Goal: Information Seeking & Learning: Learn about a topic

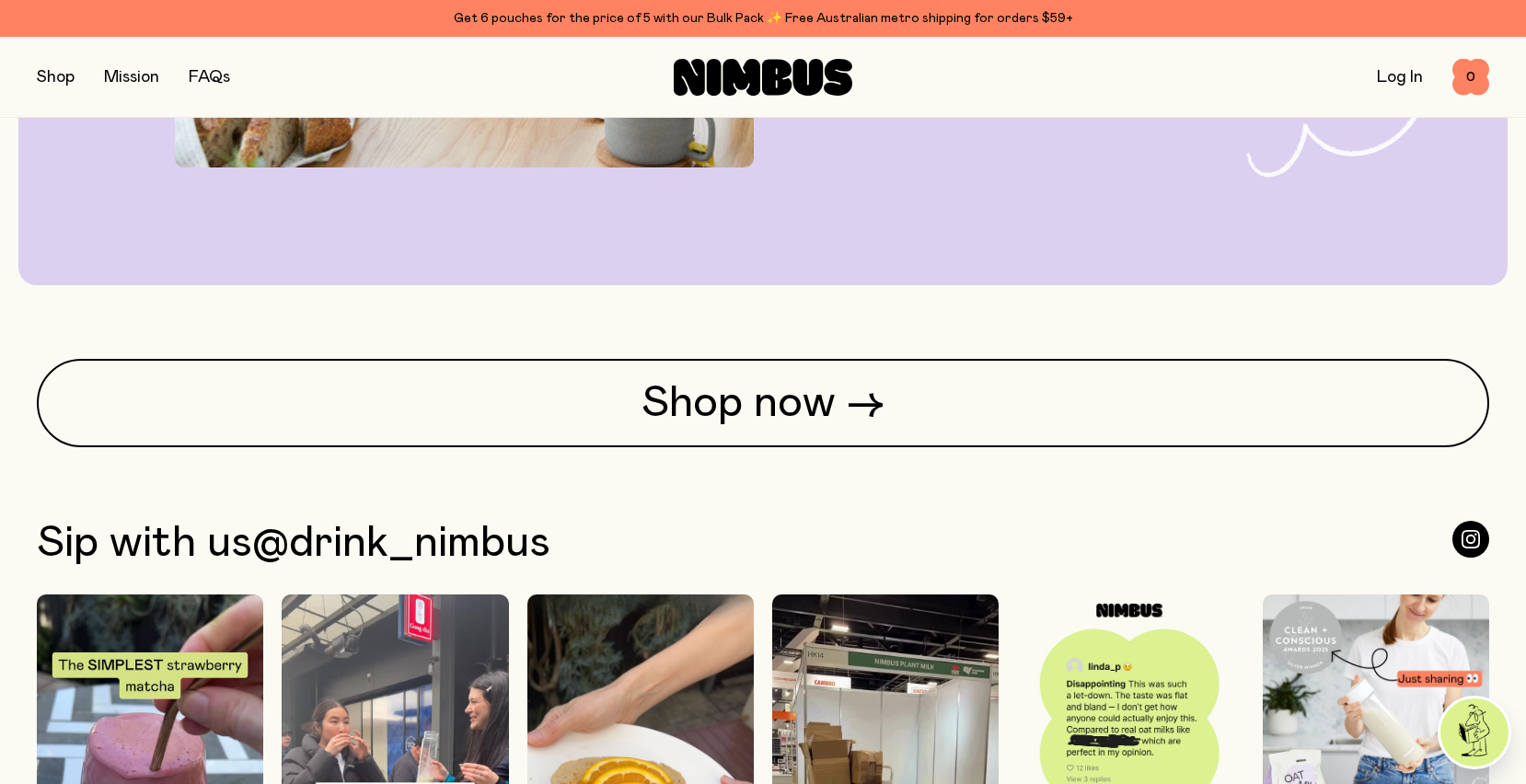
scroll to position [4758, 0]
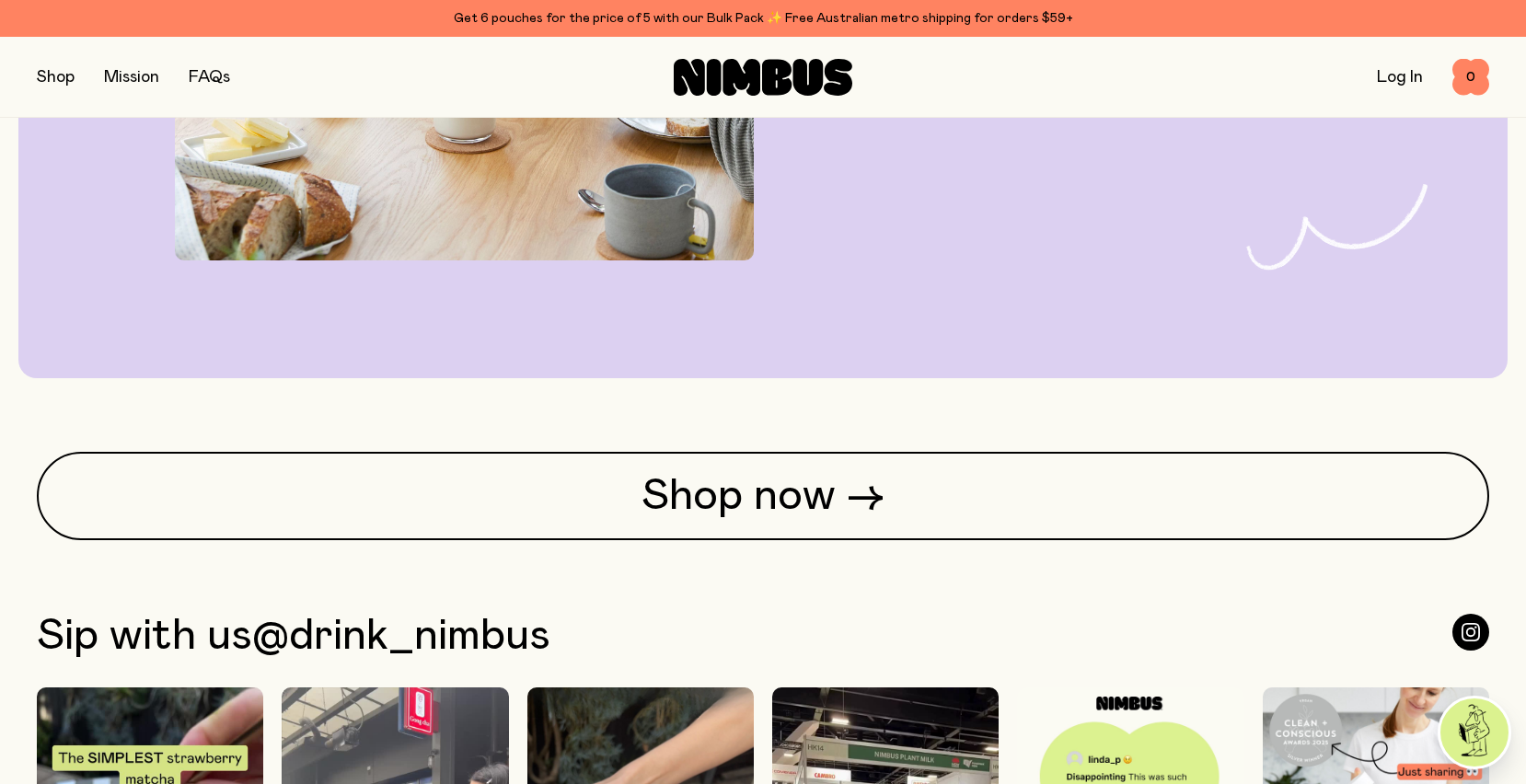
click at [138, 73] on link "Mission" at bounding box center [131, 77] width 55 height 16
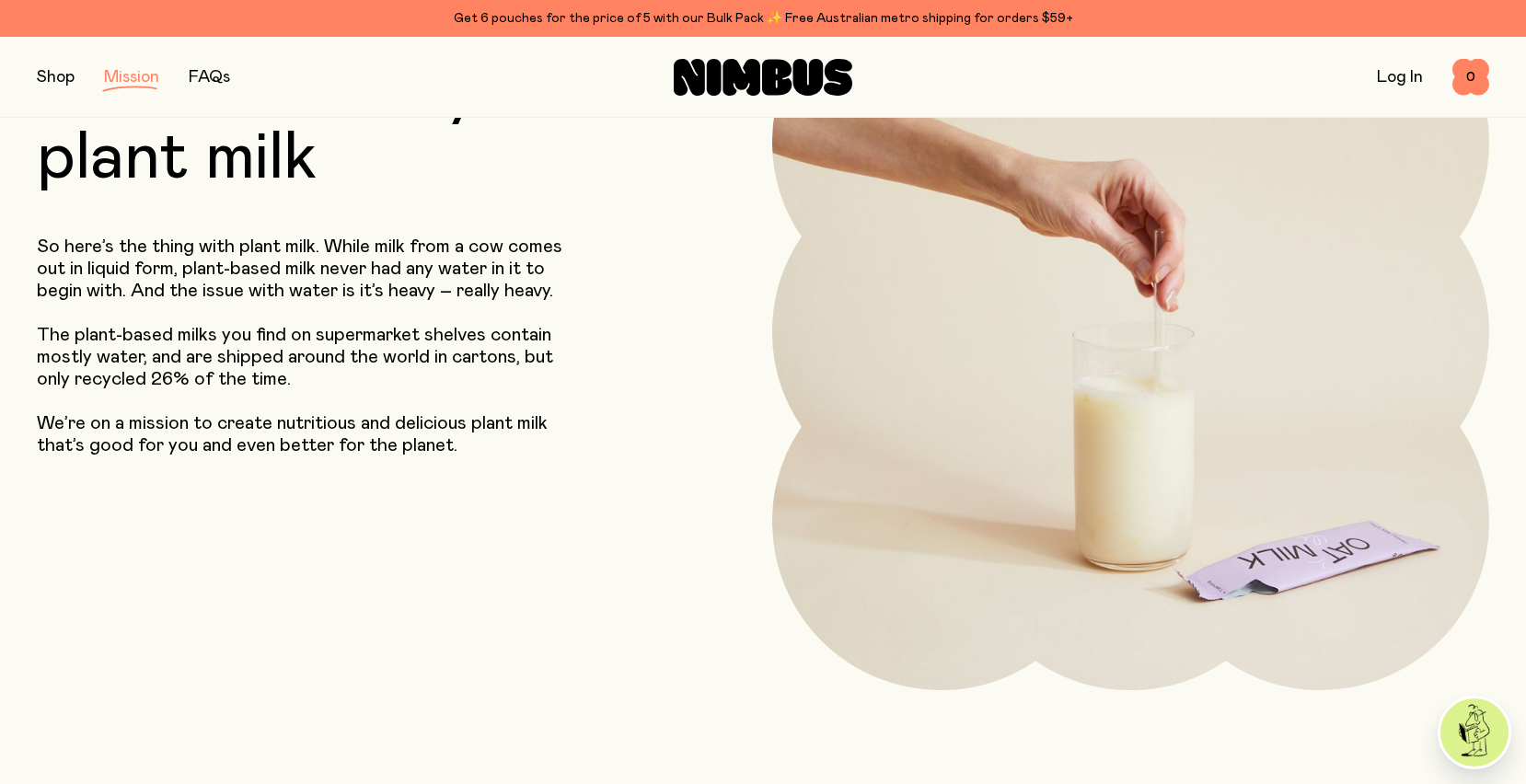
scroll to position [219, 0]
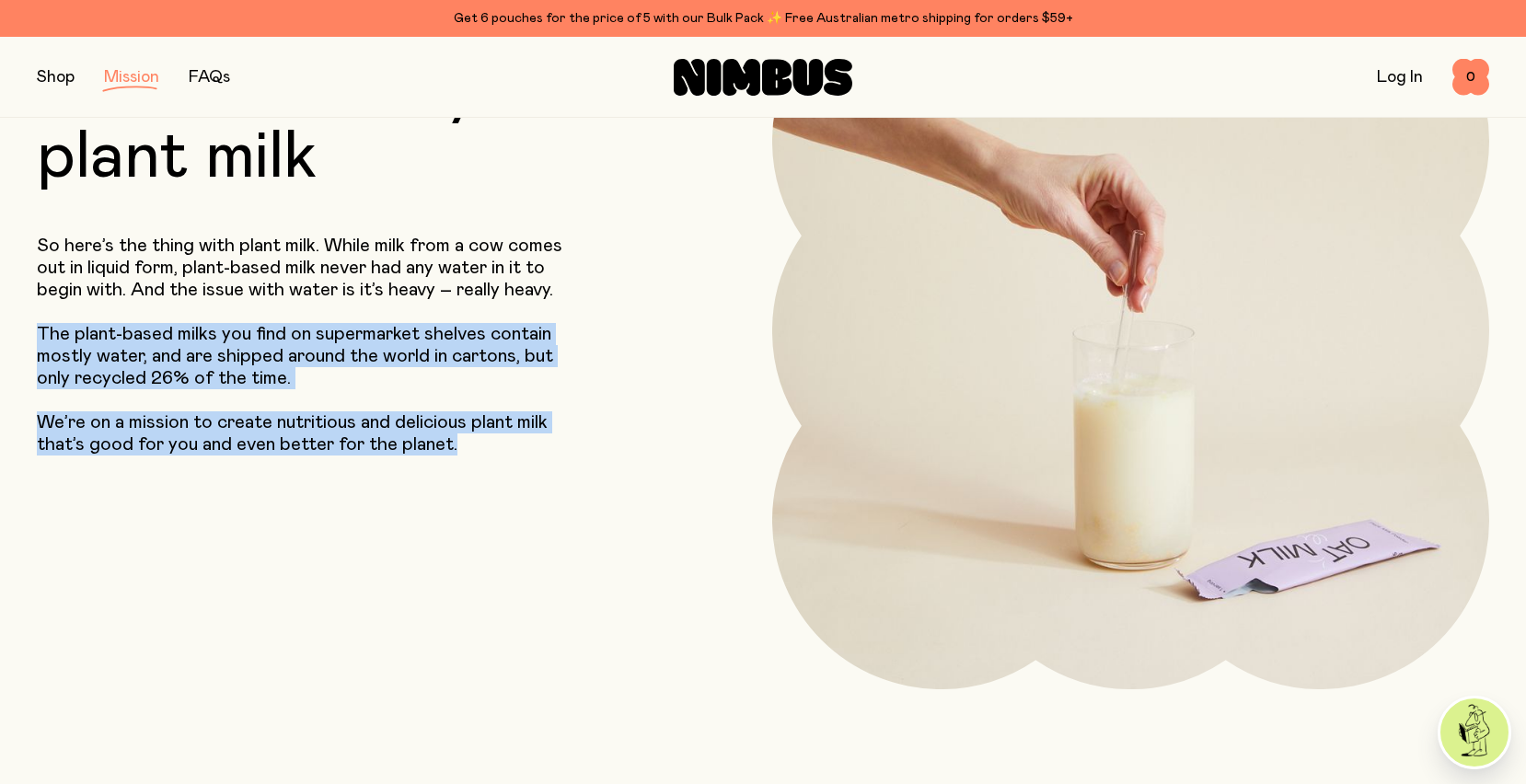
drag, startPoint x: 469, startPoint y: 447, endPoint x: 31, endPoint y: 329, distance: 453.6
click at [31, 329] on header "Our Mission Planet-friendly plant milk So here’s the thing with plant milk. Whi…" at bounding box center [763, 295] width 1526 height 791
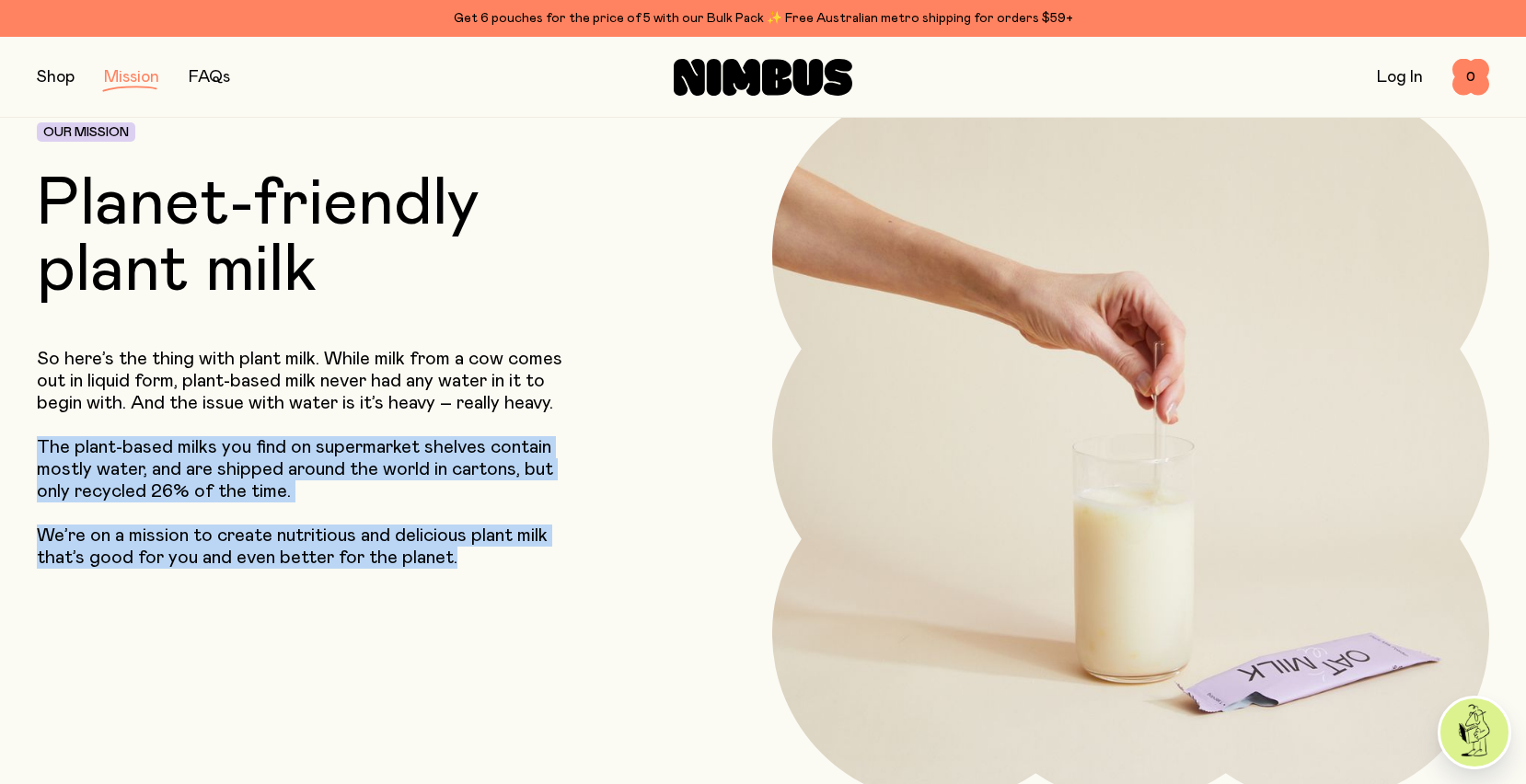
scroll to position [108, 0]
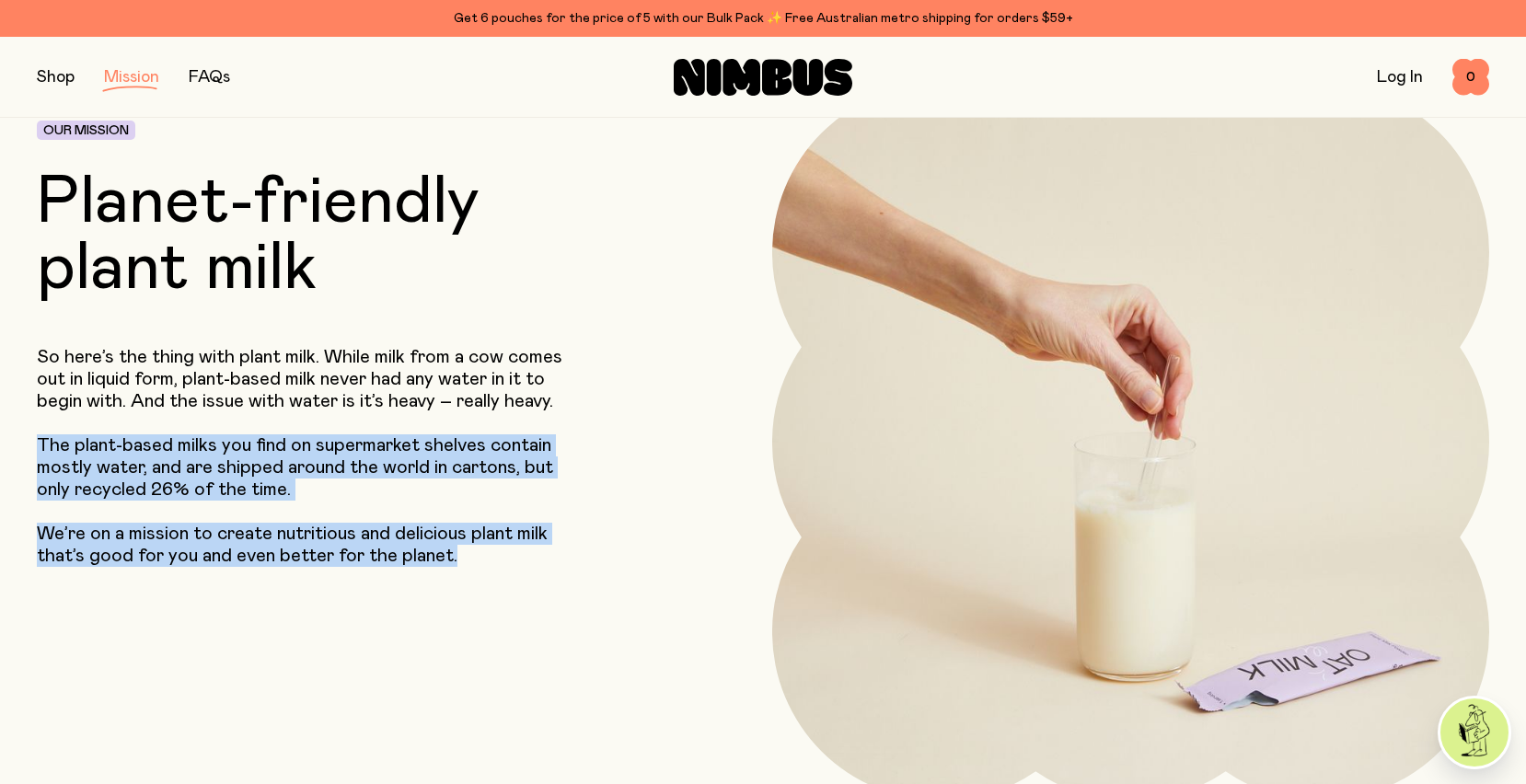
copy div "The plant-based milks you find on supermarket shelves contain mostly water, and…"
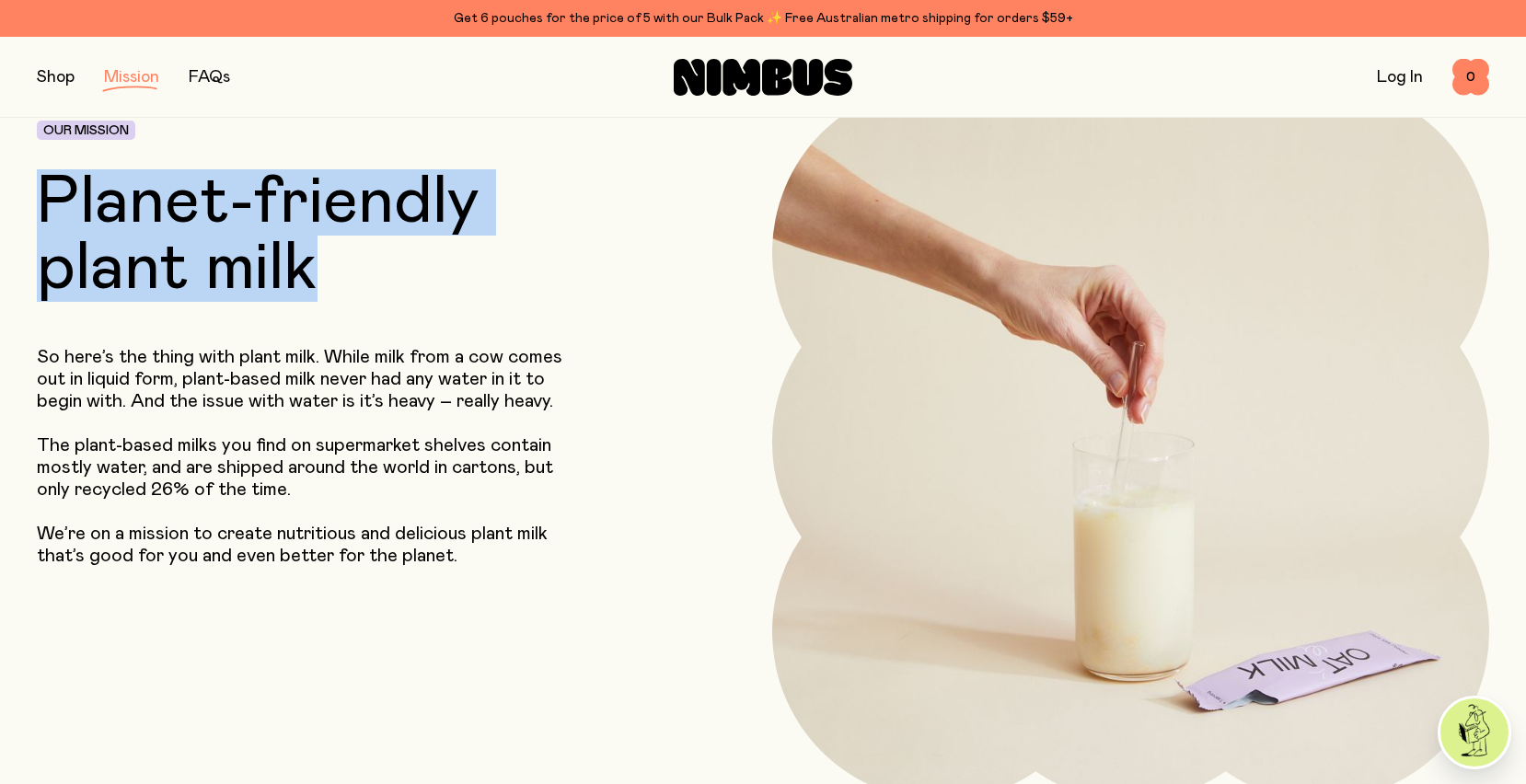
drag, startPoint x: 322, startPoint y: 268, endPoint x: 37, endPoint y: 205, distance: 291.9
click at [37, 205] on h1 "Planet-friendly plant milk" at bounding box center [334, 235] width 594 height 133
copy h1 "Planet-friendly plant milk"
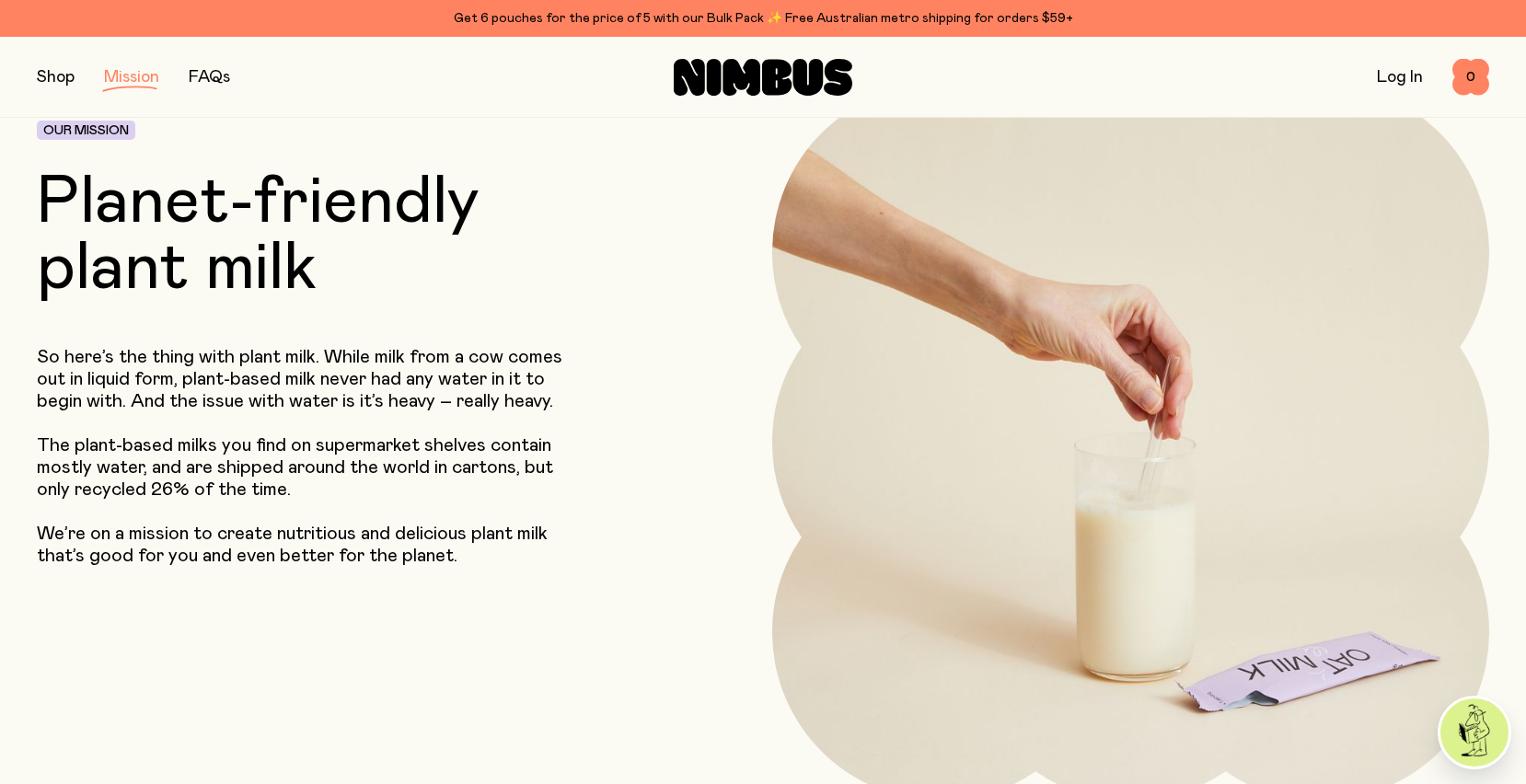
click at [476, 559] on p "We’re on a mission to create nutritious and delicious plant milk that’s good fo…" at bounding box center [312, 545] width 551 height 45
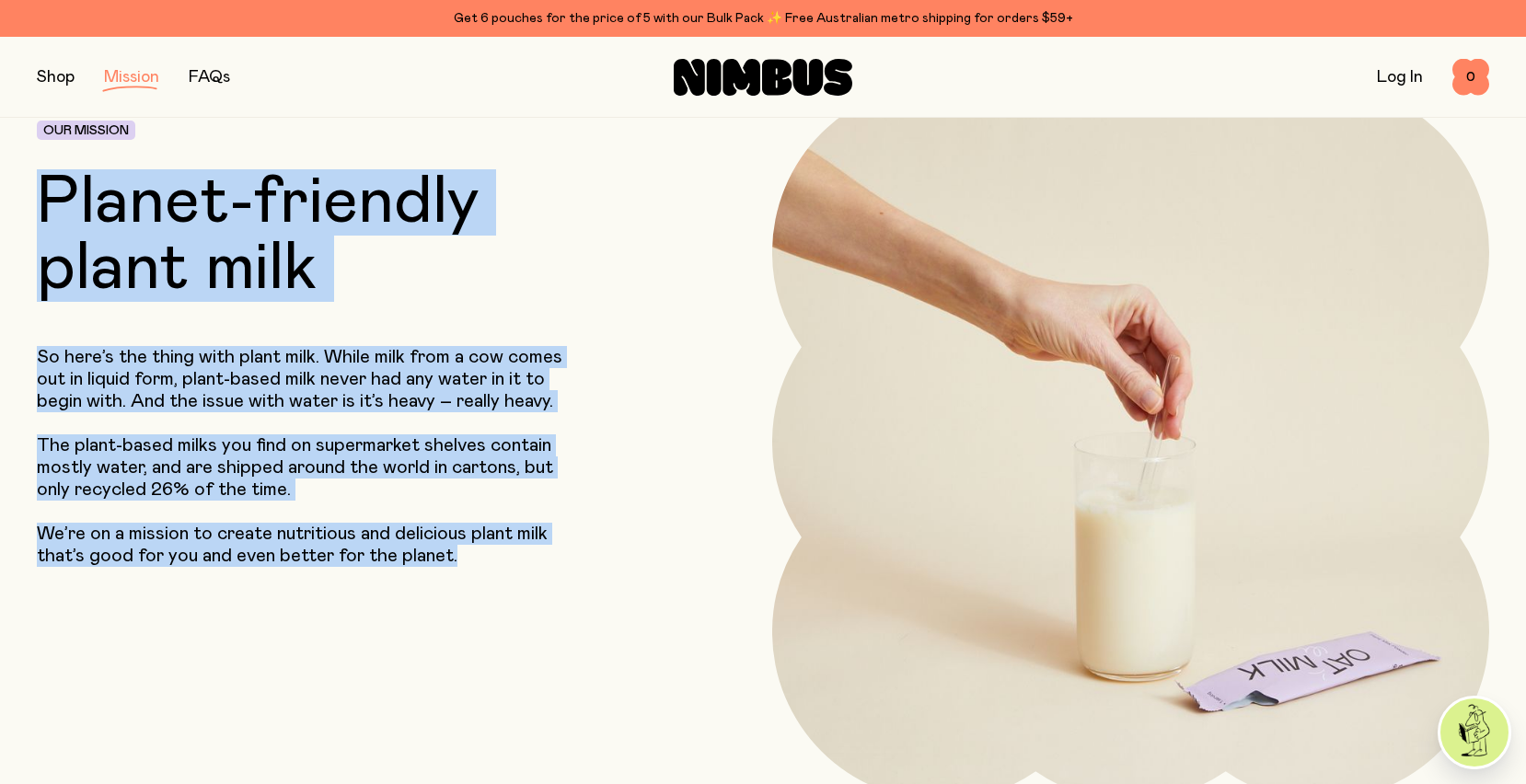
drag, startPoint x: 459, startPoint y: 559, endPoint x: 23, endPoint y: 214, distance: 556.0
click at [23, 214] on header "Our Mission Planet-friendly plant milk So here’s the thing with plant milk. Whi…" at bounding box center [763, 405] width 1526 height 791
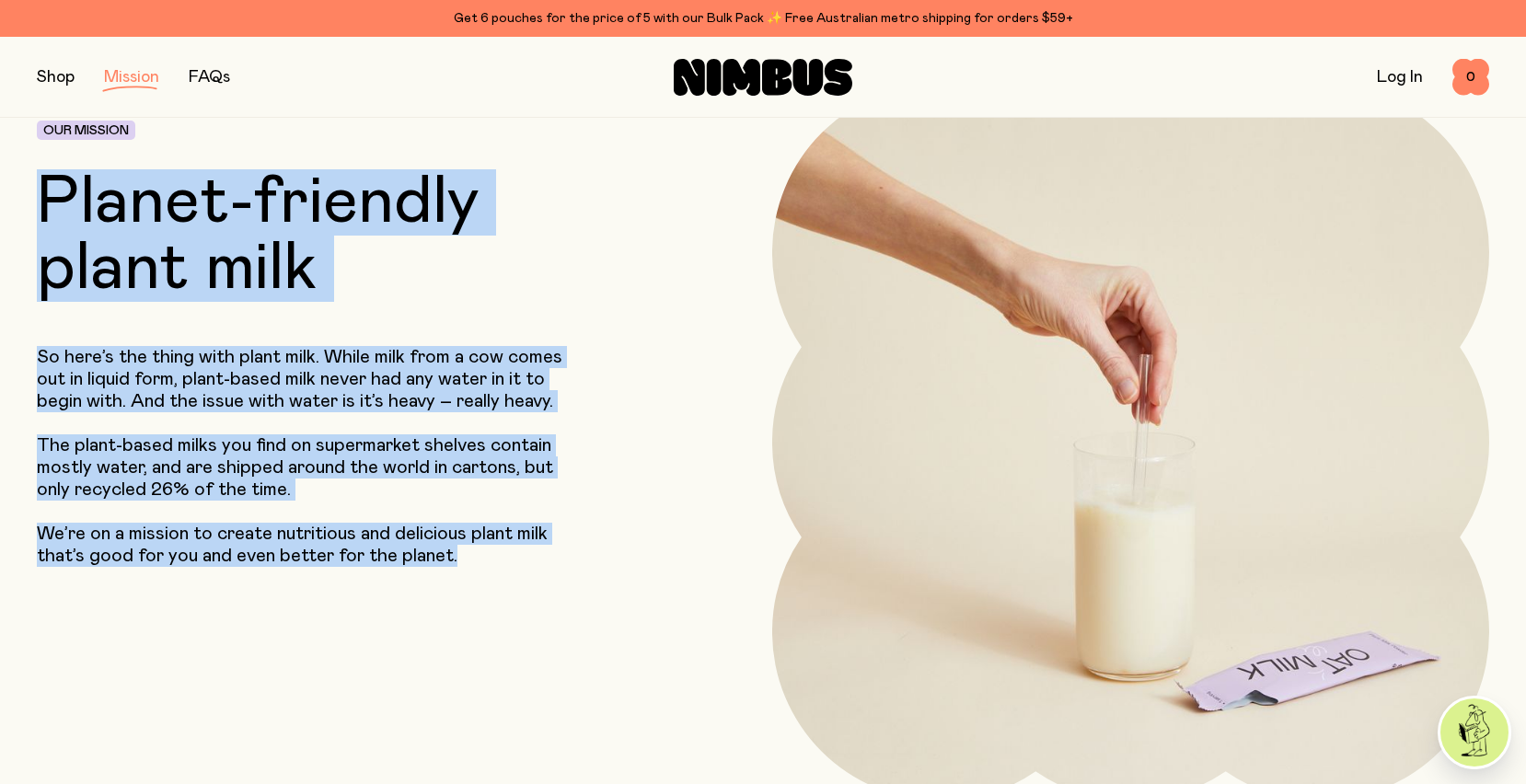
copy div "Planet-friendly plant milk So here’s the thing with plant milk. While milk from…"
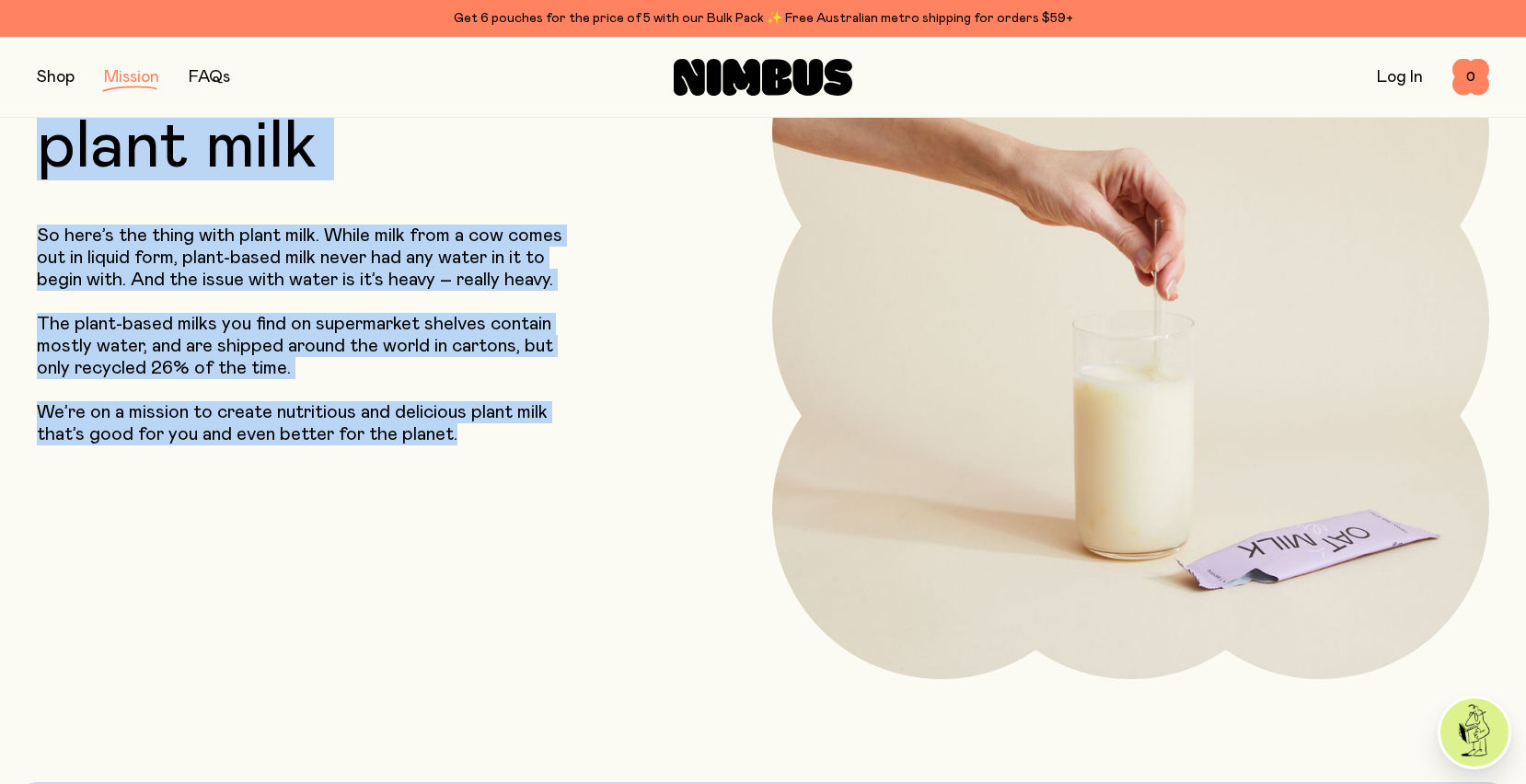
scroll to position [216, 0]
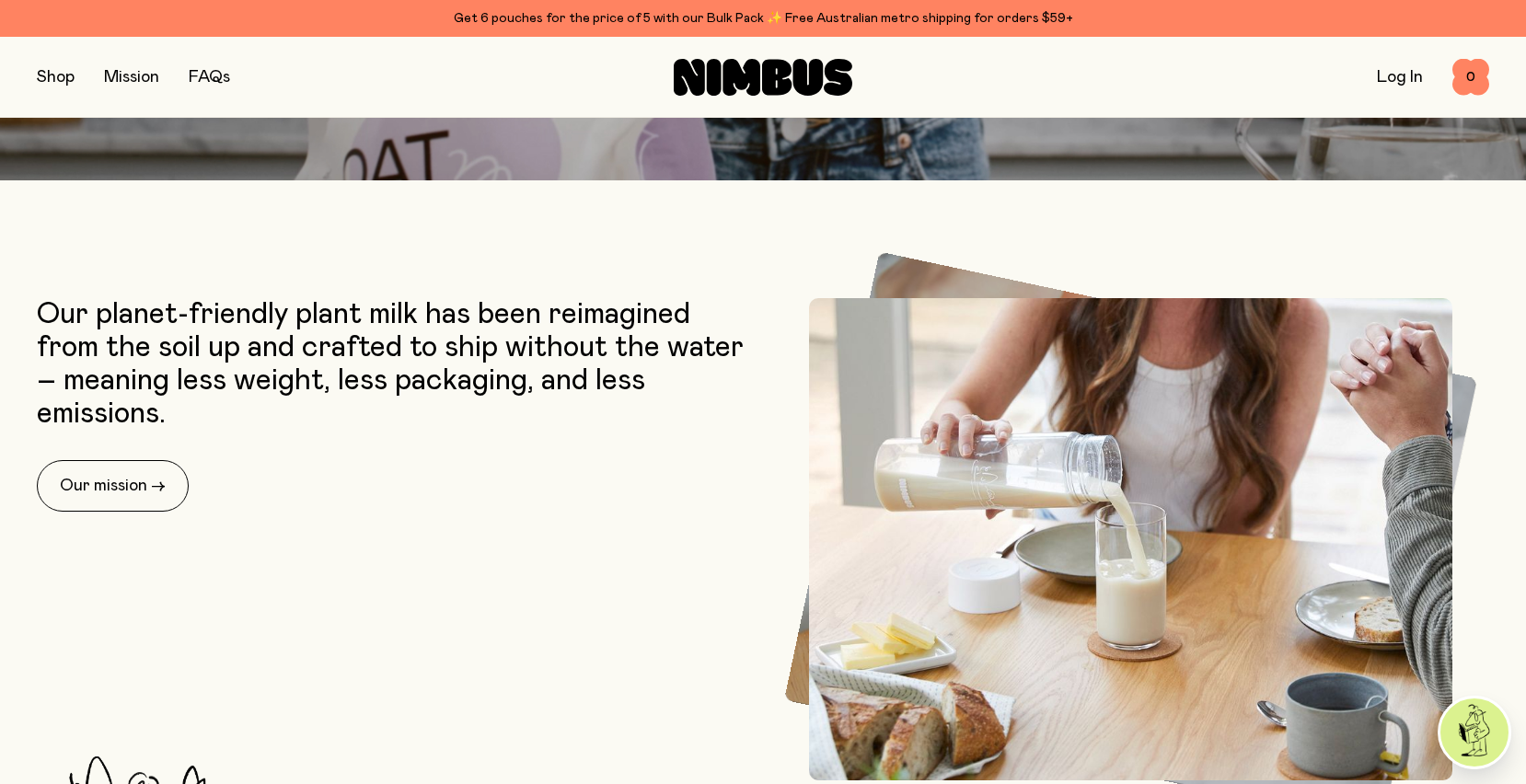
scroll to position [662, 0]
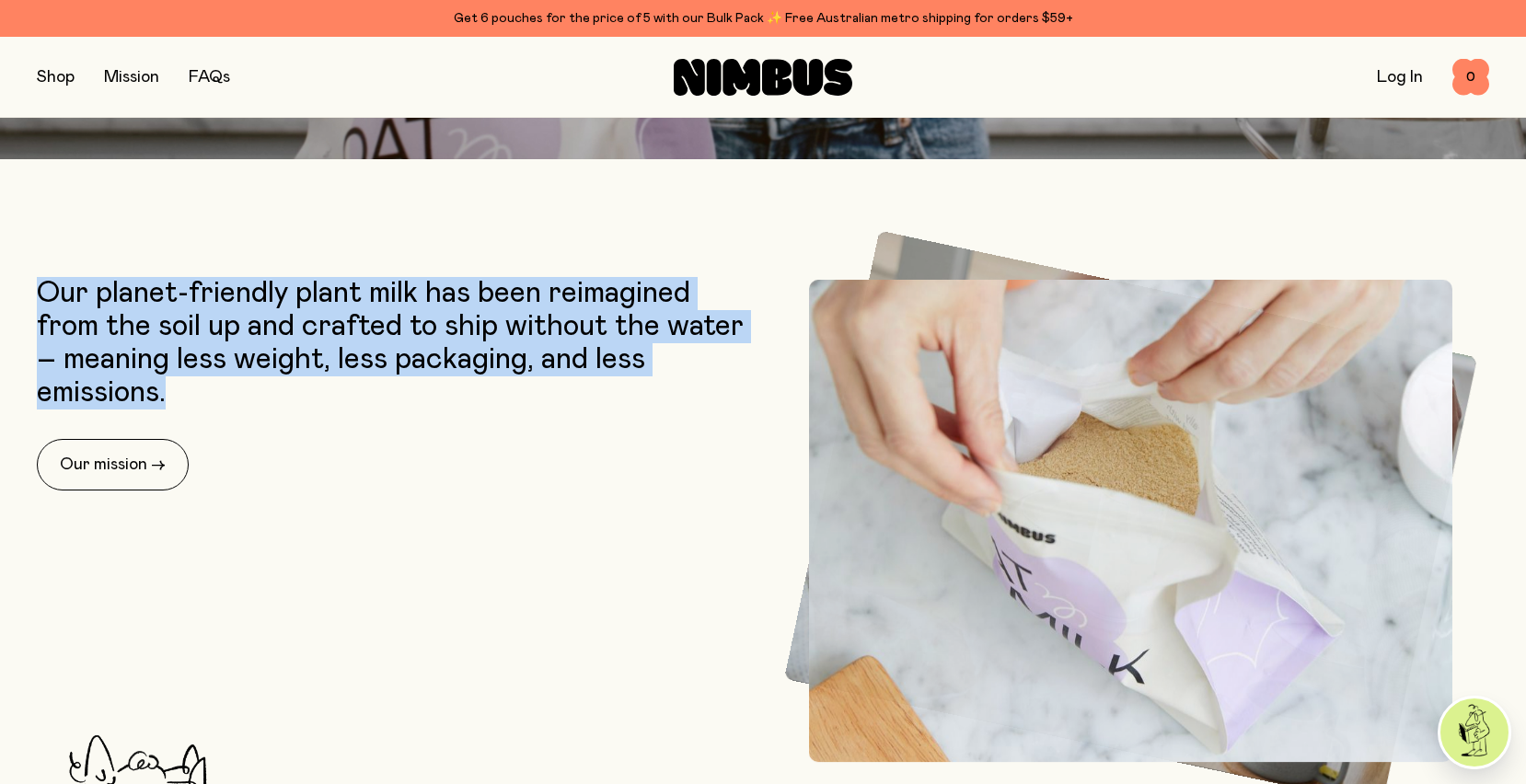
drag, startPoint x: 181, startPoint y: 393, endPoint x: 31, endPoint y: 294, distance: 179.7
click at [31, 294] on section "Our planet-friendly plant milk has been reimagined from the soil up and crafted…" at bounding box center [763, 615] width 1526 height 706
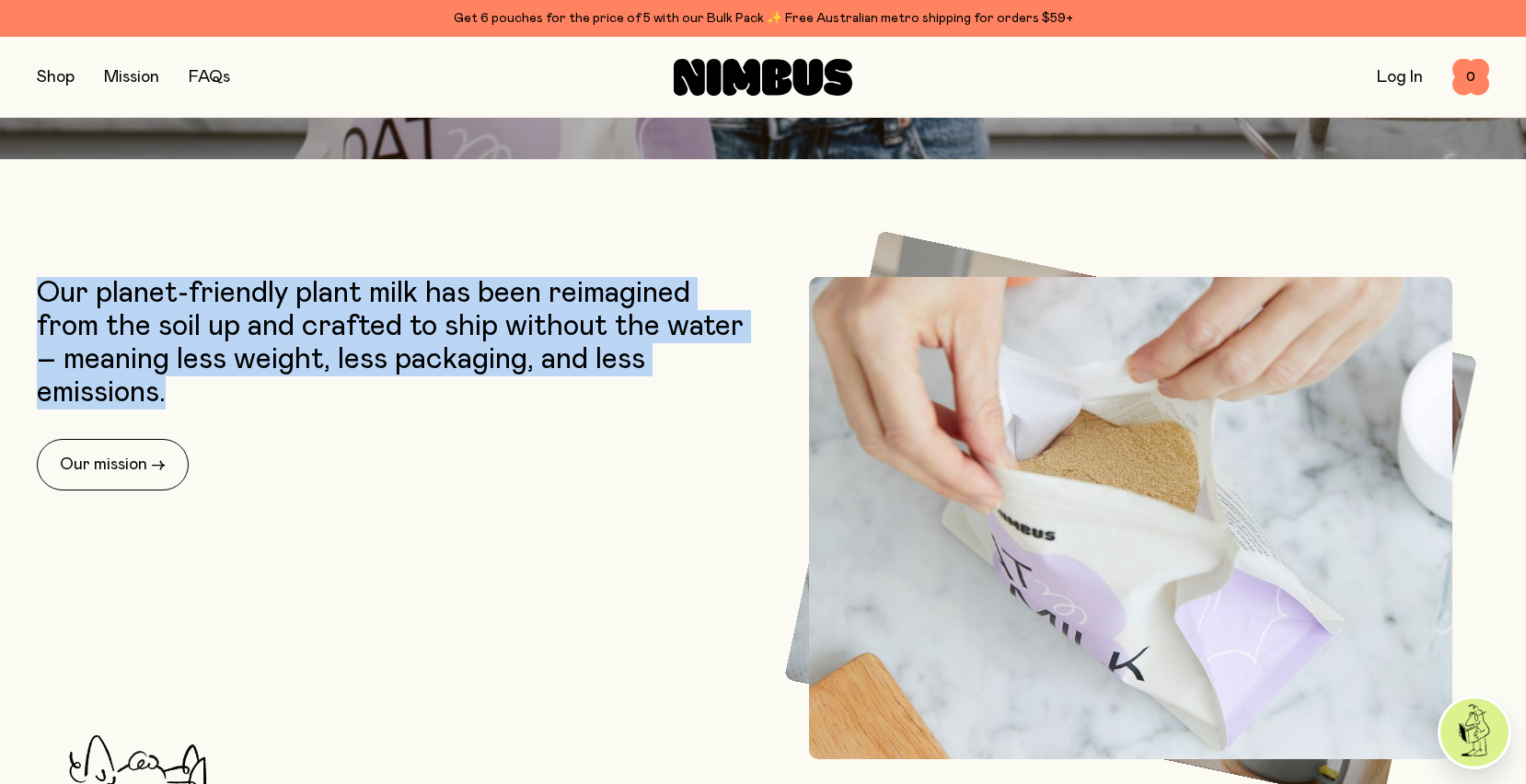
copy p "Our planet-friendly plant milk has been reimagined from the soil up and crafted…"
